Goal: Transaction & Acquisition: Purchase product/service

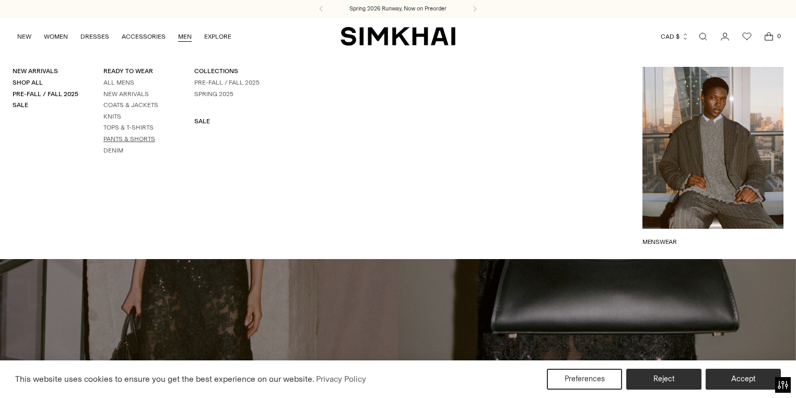
click at [122, 136] on link "Pants & Shorts" at bounding box center [129, 138] width 52 height 7
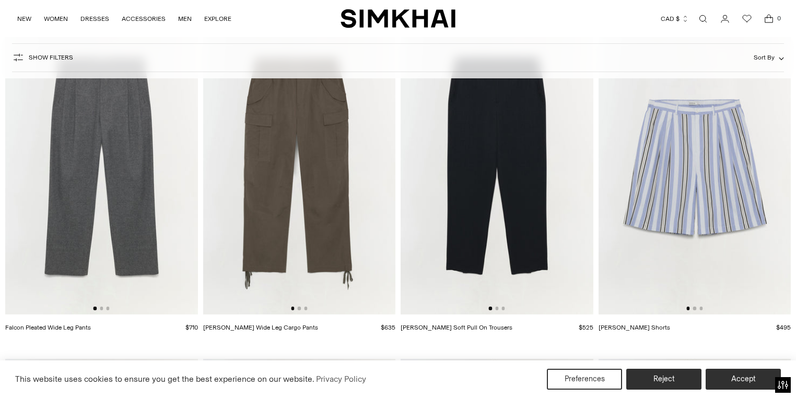
scroll to position [81, 0]
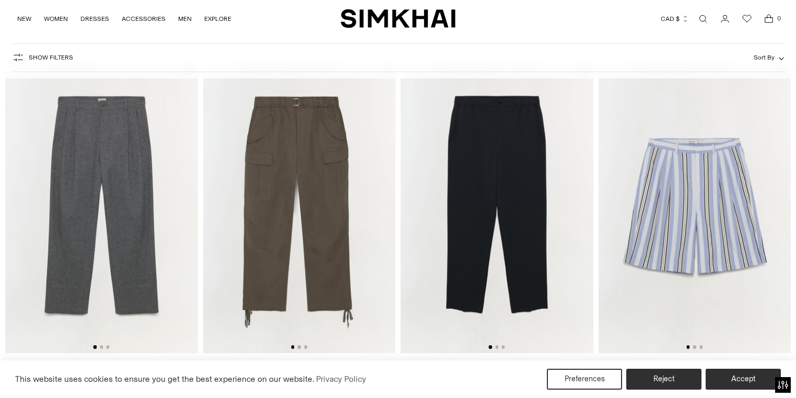
click at [493, 159] on img at bounding box center [497, 208] width 193 height 289
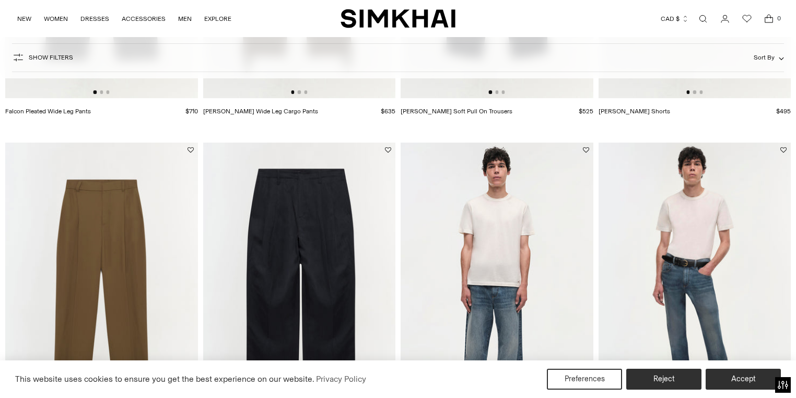
scroll to position [332, 0]
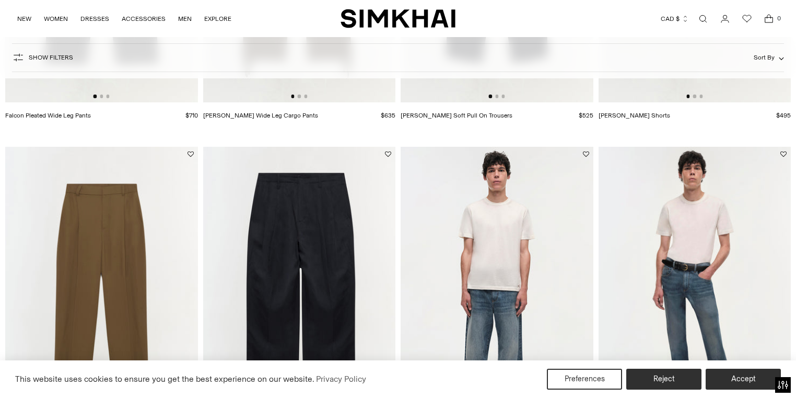
click at [303, 194] on img at bounding box center [299, 291] width 193 height 289
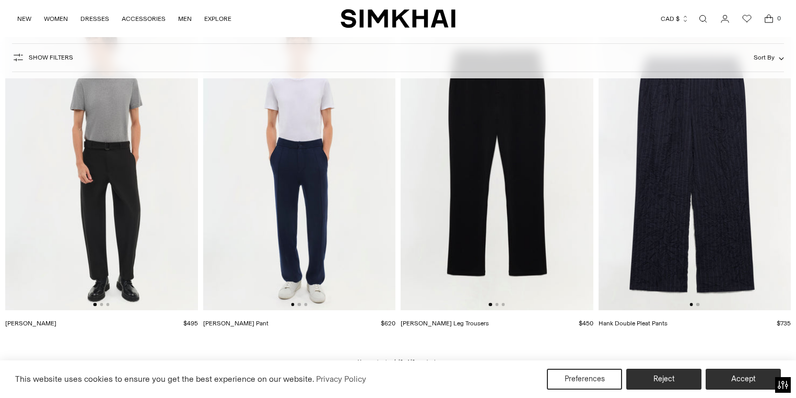
scroll to position [792, 0]
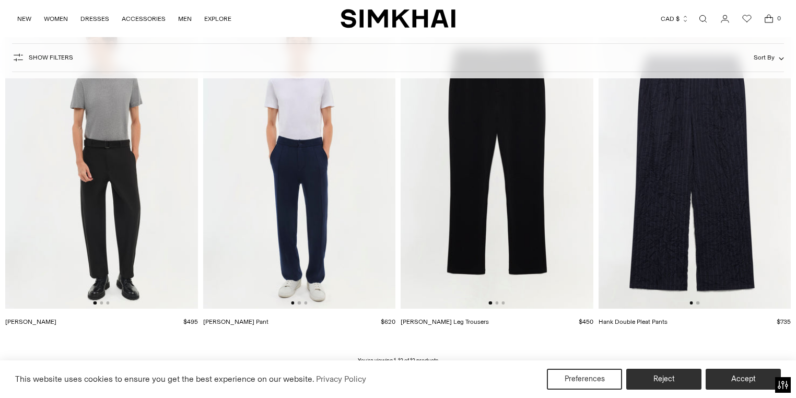
click at [520, 182] on img at bounding box center [497, 164] width 193 height 289
click at [280, 159] on img at bounding box center [299, 164] width 193 height 289
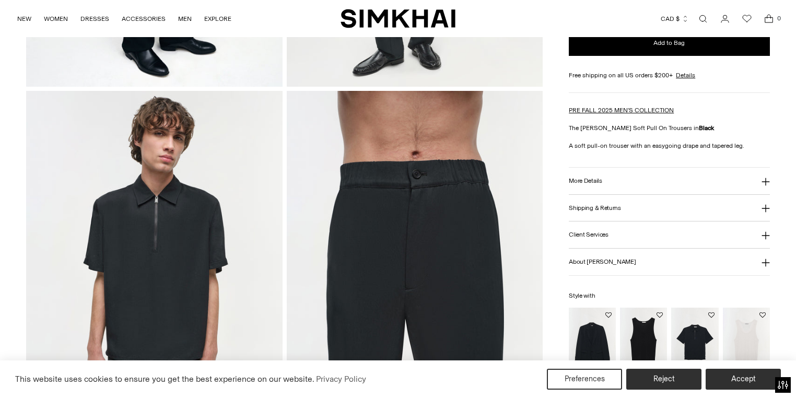
scroll to position [376, 0]
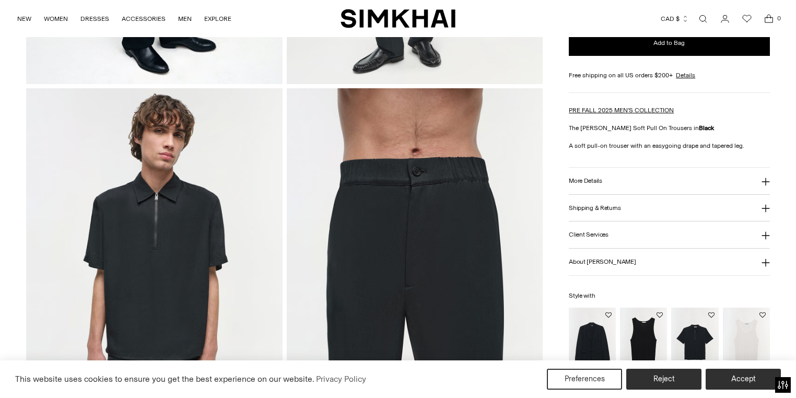
click at [610, 176] on button "More Details" at bounding box center [669, 181] width 201 height 27
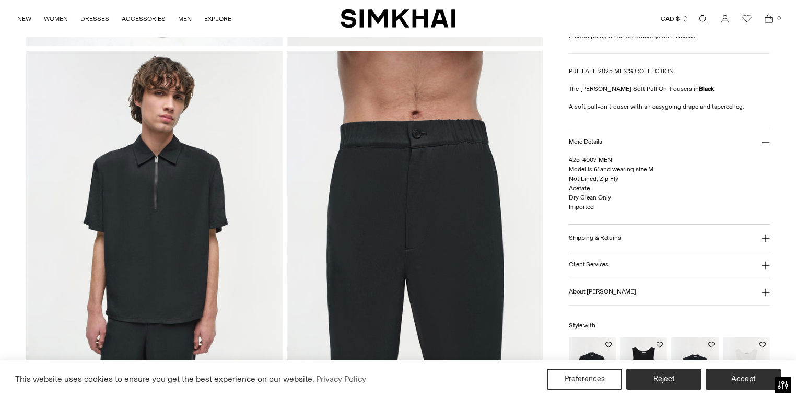
scroll to position [460, 0]
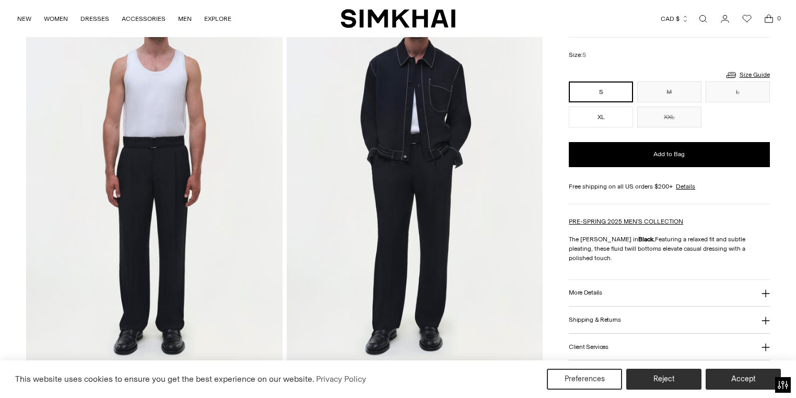
scroll to position [877, 0]
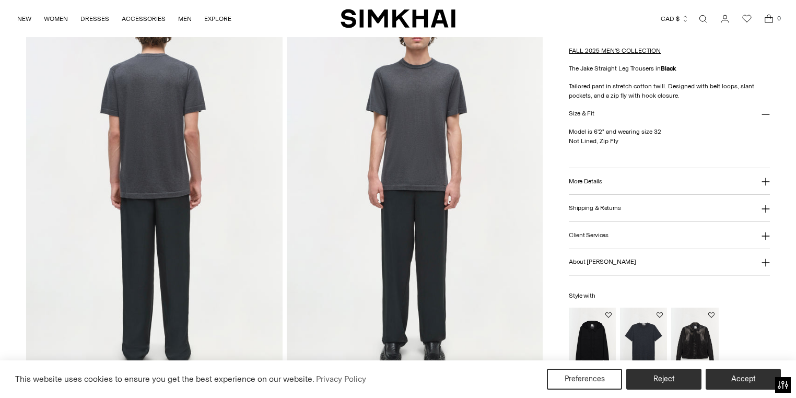
scroll to position [501, 0]
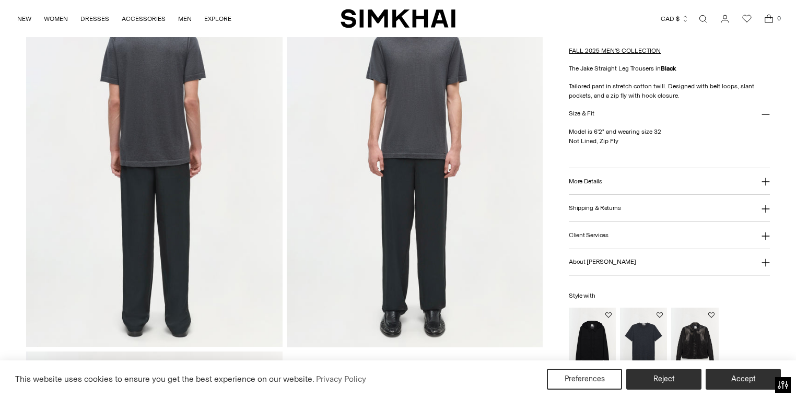
click at [599, 181] on h3 "More Details" at bounding box center [585, 181] width 33 height 7
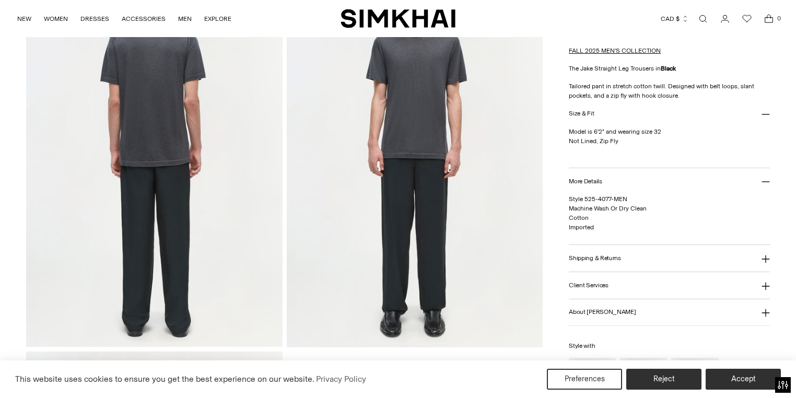
click at [598, 255] on h3 "Shipping & Returns" at bounding box center [595, 258] width 52 height 7
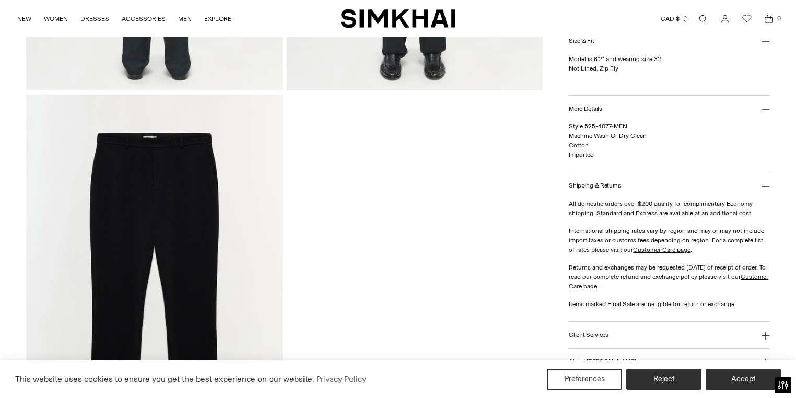
scroll to position [752, 0]
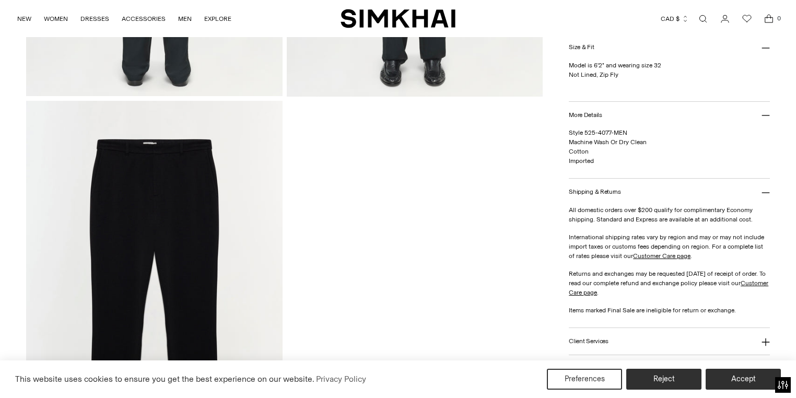
click at [152, 178] on img at bounding box center [154, 293] width 256 height 384
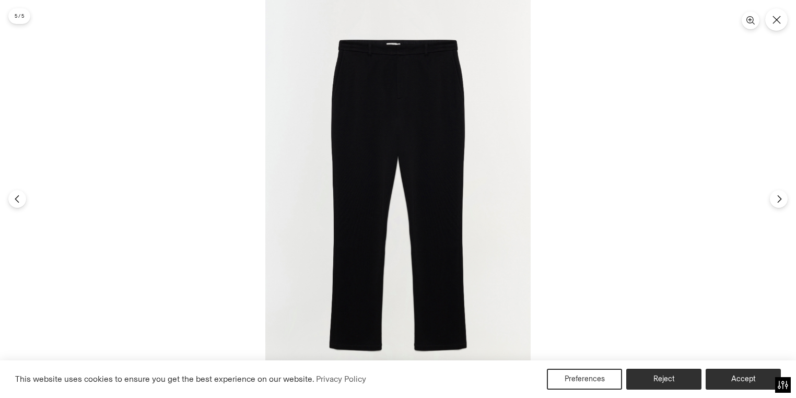
click at [405, 71] on img at bounding box center [397, 199] width 265 height 398
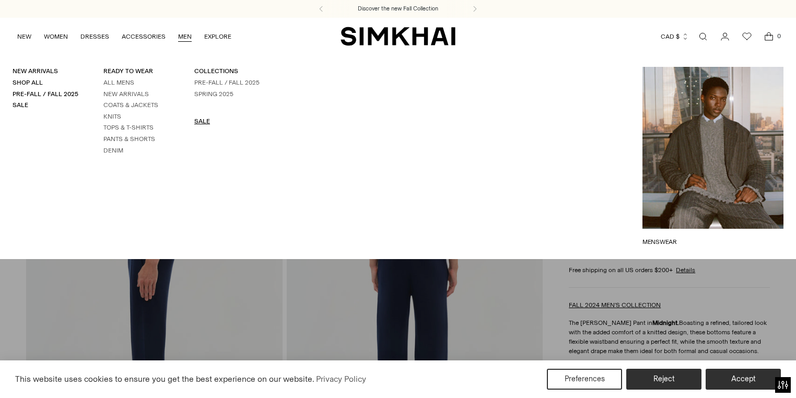
click at [196, 123] on link "SALE" at bounding box center [202, 120] width 16 height 7
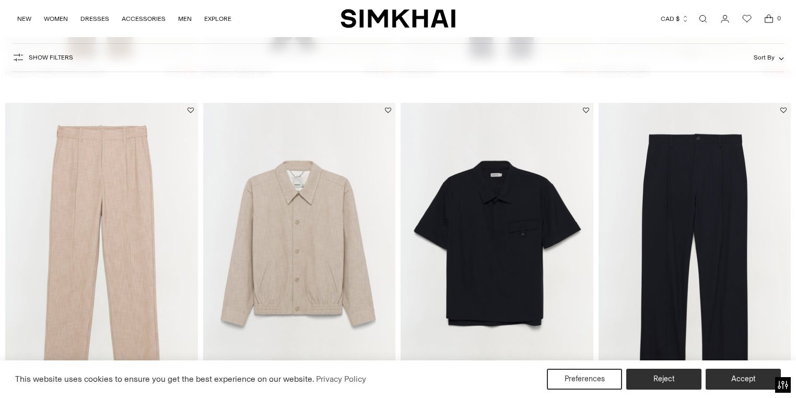
scroll to position [501, 0]
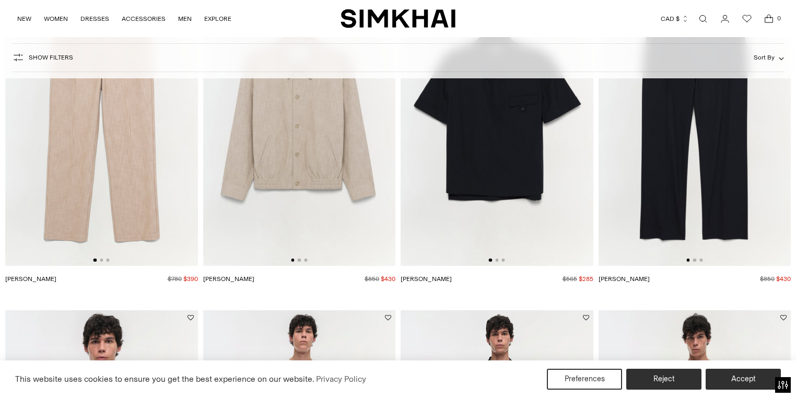
click at [740, 152] on img at bounding box center [694, 122] width 193 height 289
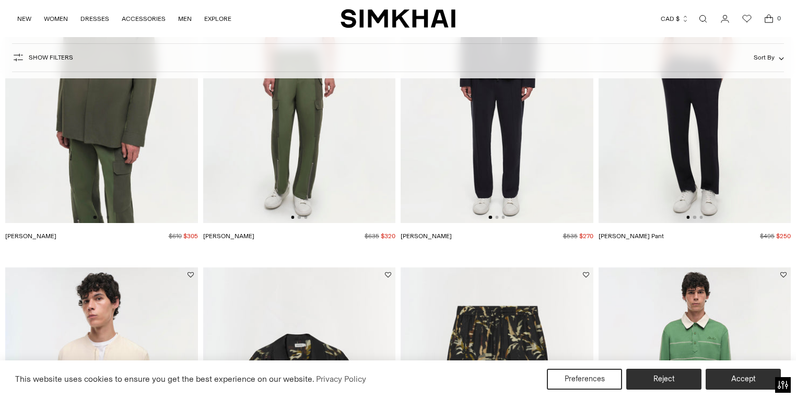
scroll to position [794, 0]
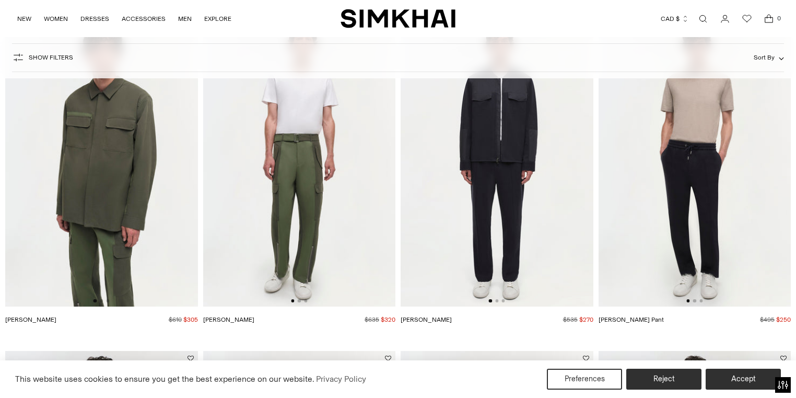
click at [714, 165] on img at bounding box center [694, 162] width 193 height 289
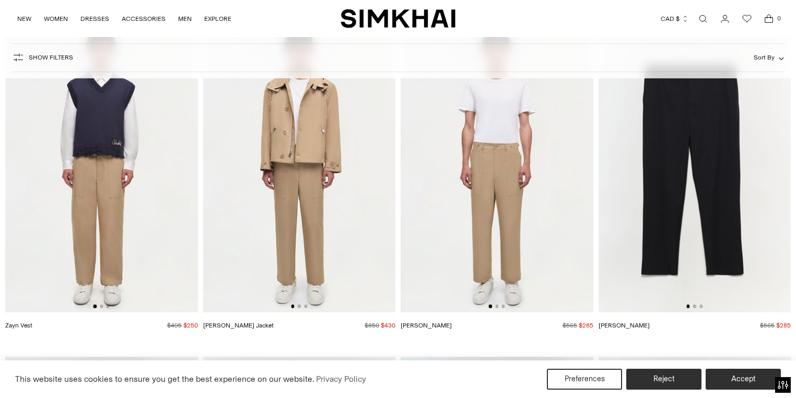
scroll to position [1460, 0]
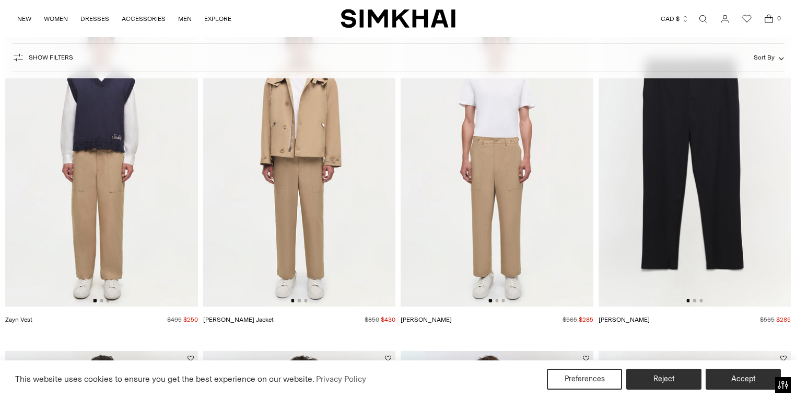
click at [727, 156] on img at bounding box center [694, 162] width 193 height 289
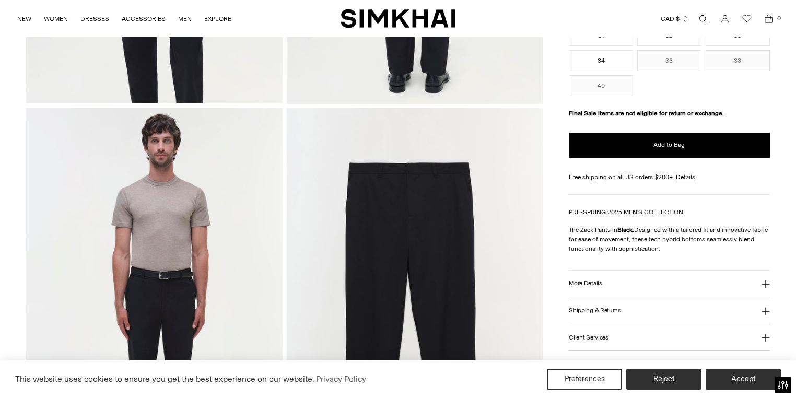
scroll to position [794, 0]
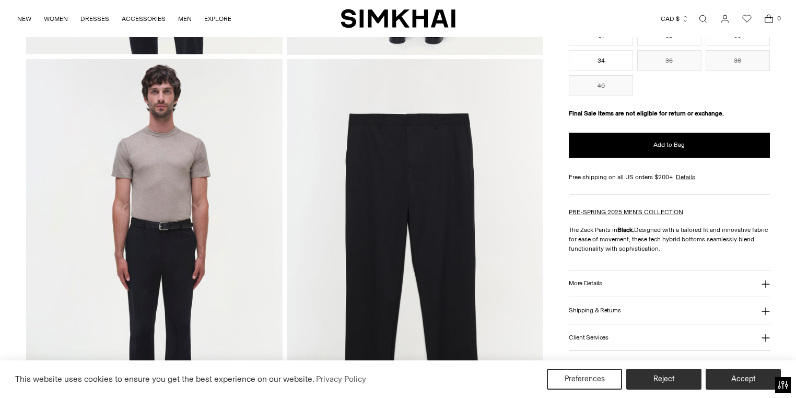
click at [606, 286] on button "More Details" at bounding box center [669, 283] width 201 height 27
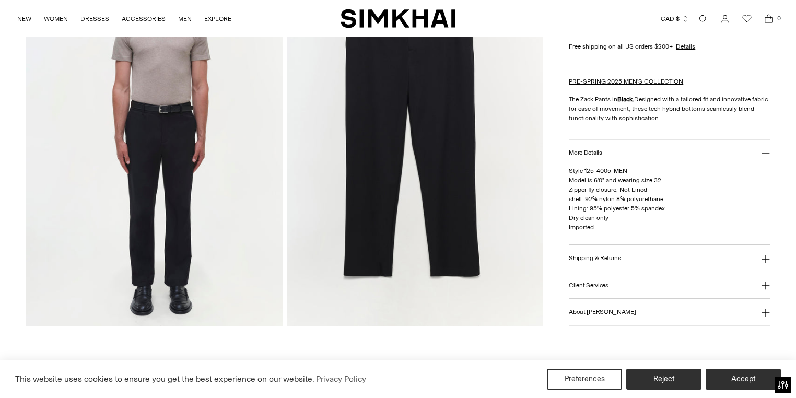
scroll to position [835, 0]
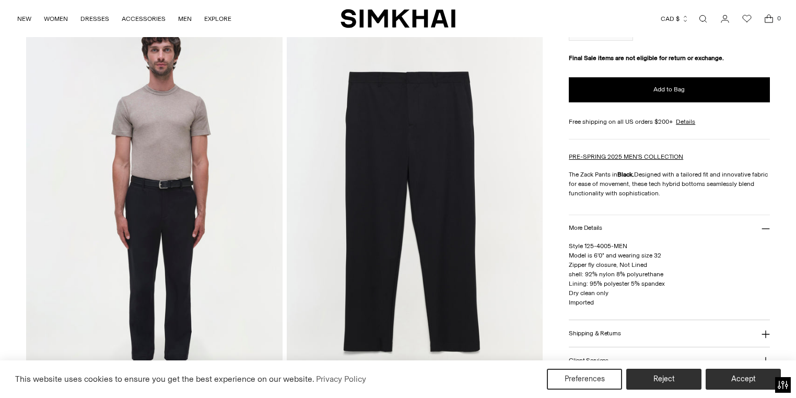
click at [435, 115] on img at bounding box center [415, 209] width 256 height 384
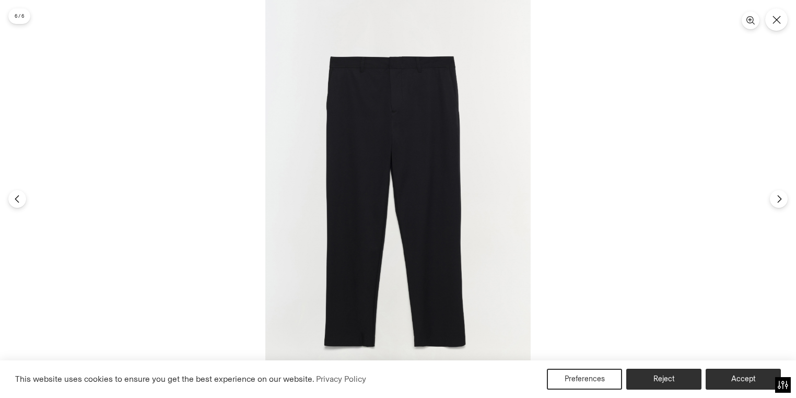
click at [431, 90] on img at bounding box center [397, 199] width 265 height 398
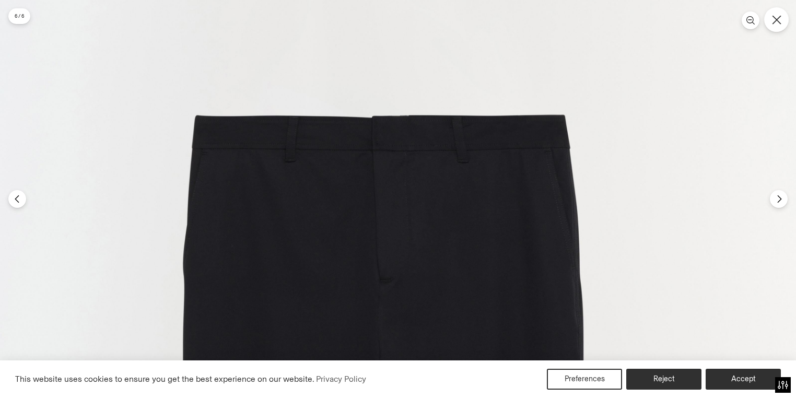
click at [773, 23] on icon "Close" at bounding box center [776, 19] width 9 height 9
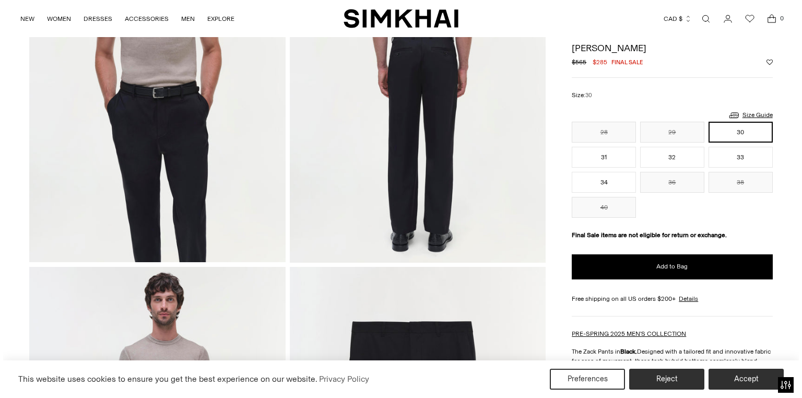
scroll to position [585, 0]
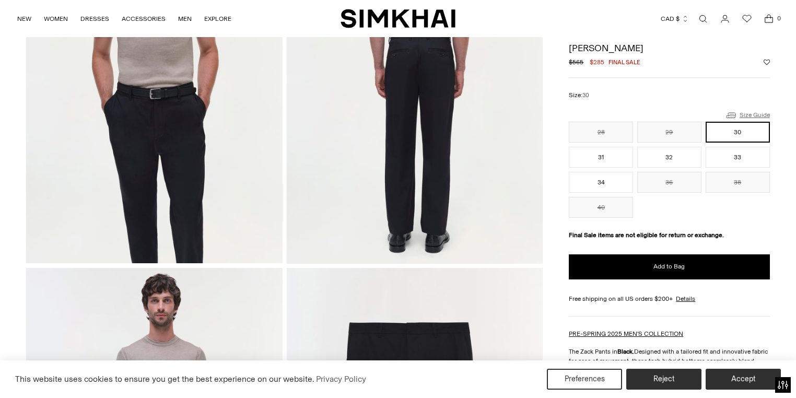
click at [748, 114] on link "Size Guide" at bounding box center [747, 115] width 45 height 13
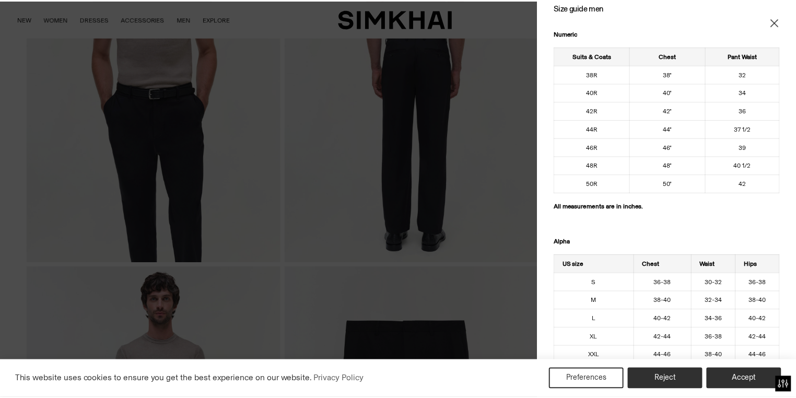
scroll to position [0, 0]
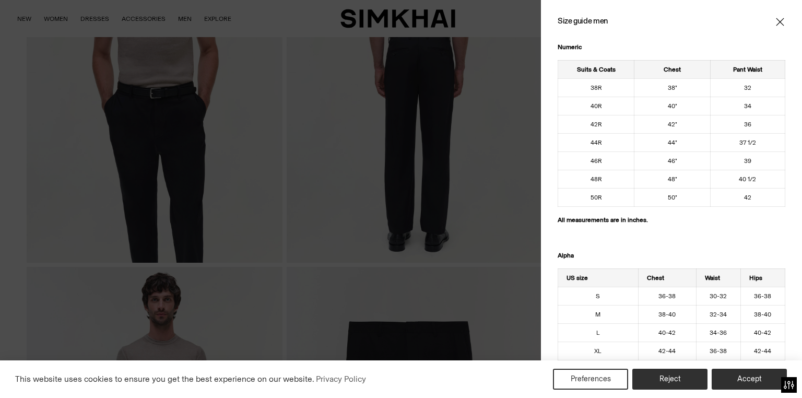
click at [554, 132] on div "Size guide men Numeric Suits & Coats Chest Pant Waist 38R 38" 32 40R 40" 34 42R…" at bounding box center [671, 199] width 261 height 398
click at [776, 18] on icon "Close" at bounding box center [780, 22] width 8 height 10
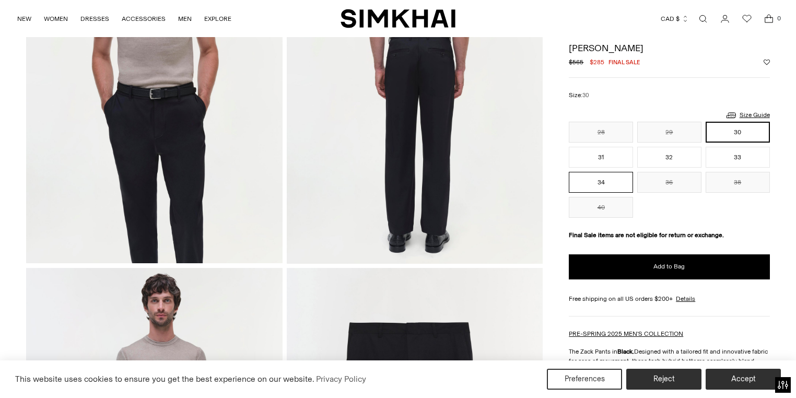
click at [616, 172] on button "34" at bounding box center [601, 182] width 64 height 21
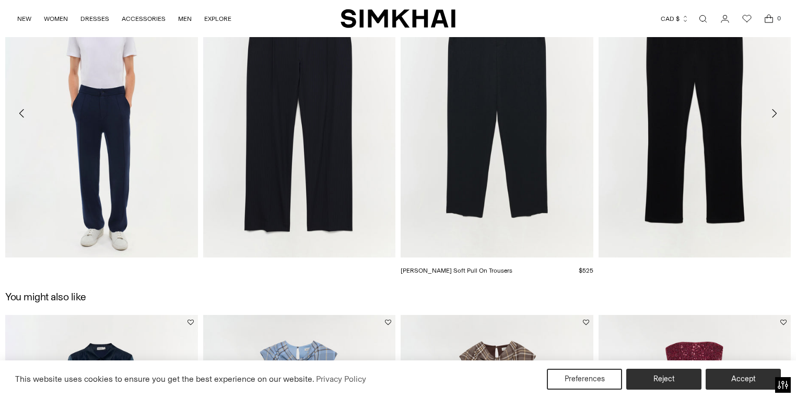
scroll to position [1337, 0]
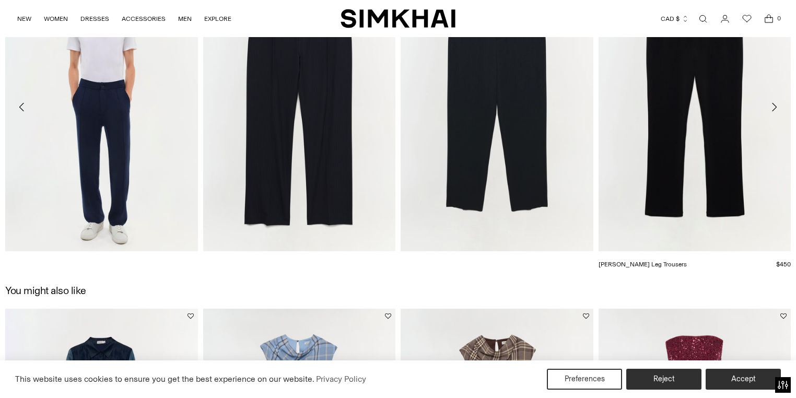
click at [687, 261] on link "[PERSON_NAME] Leg Trousers" at bounding box center [642, 264] width 88 height 7
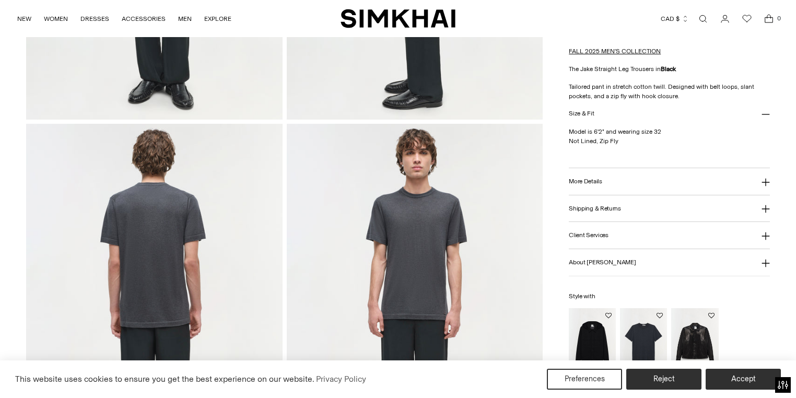
scroll to position [418, 0]
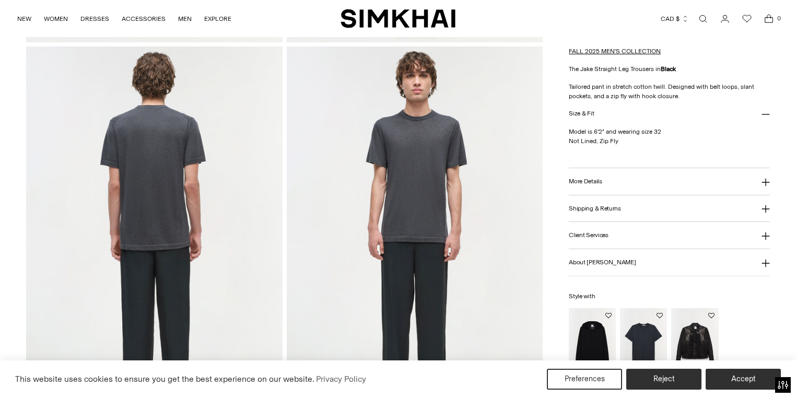
click at [585, 185] on button "More Details" at bounding box center [669, 181] width 201 height 27
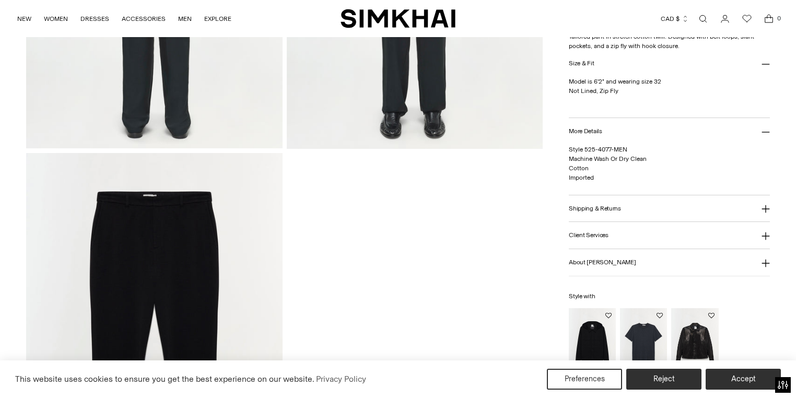
scroll to position [794, 0]
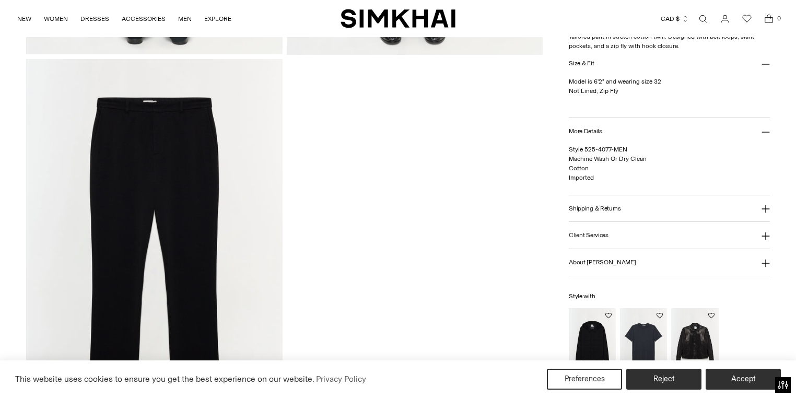
click at [169, 125] on img at bounding box center [154, 251] width 256 height 384
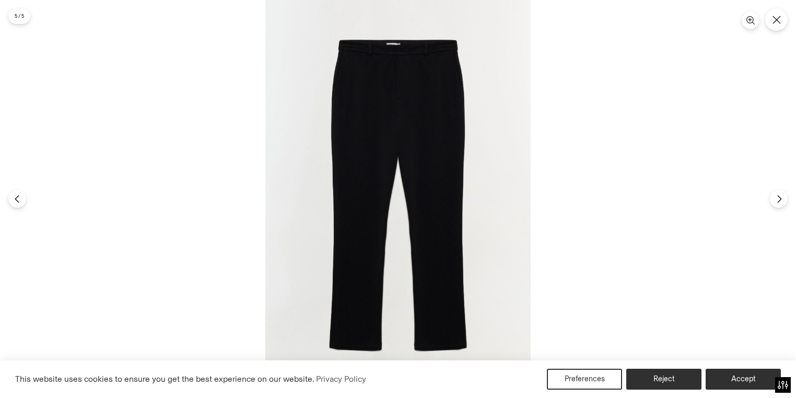
click at [399, 57] on img at bounding box center [397, 199] width 265 height 398
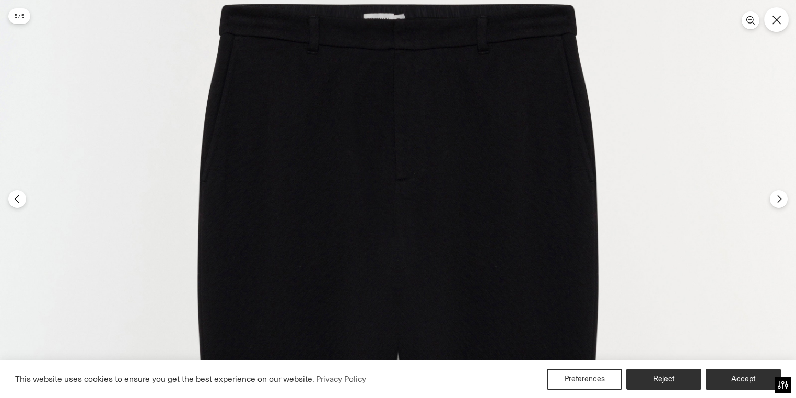
click at [773, 20] on icon "Close" at bounding box center [776, 19] width 9 height 9
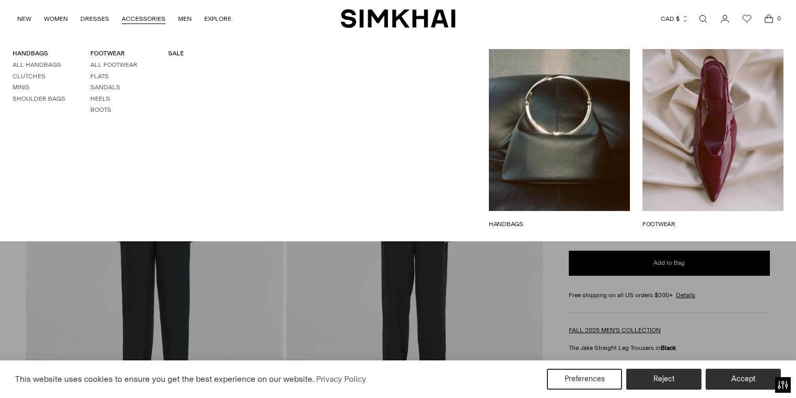
scroll to position [334, 0]
